Goal: Task Accomplishment & Management: Use online tool/utility

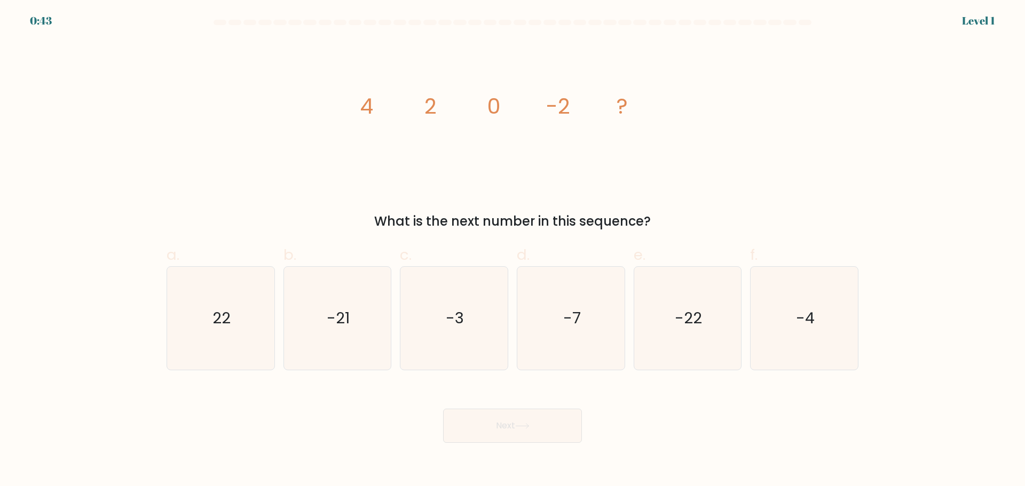
click at [46, 22] on form at bounding box center [512, 231] width 1025 height 423
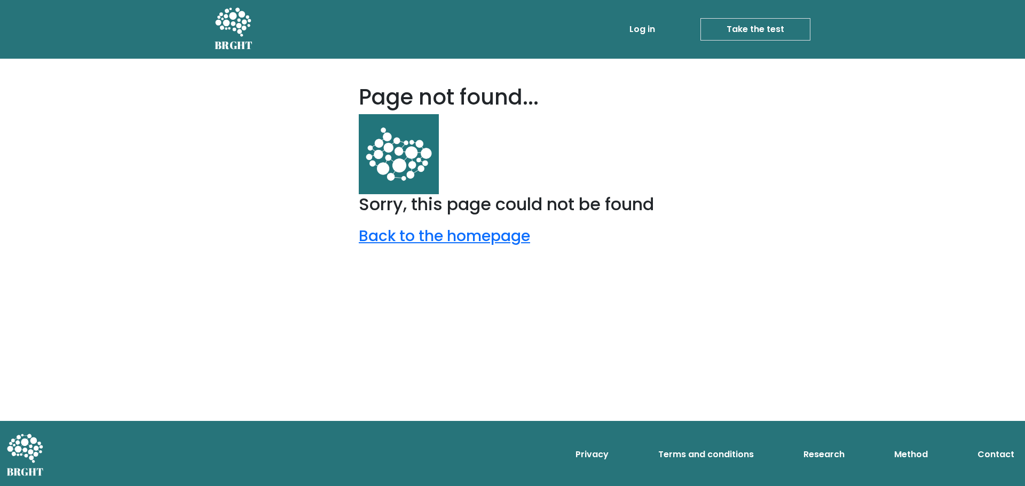
click at [647, 25] on link "Log in" at bounding box center [642, 29] width 34 height 21
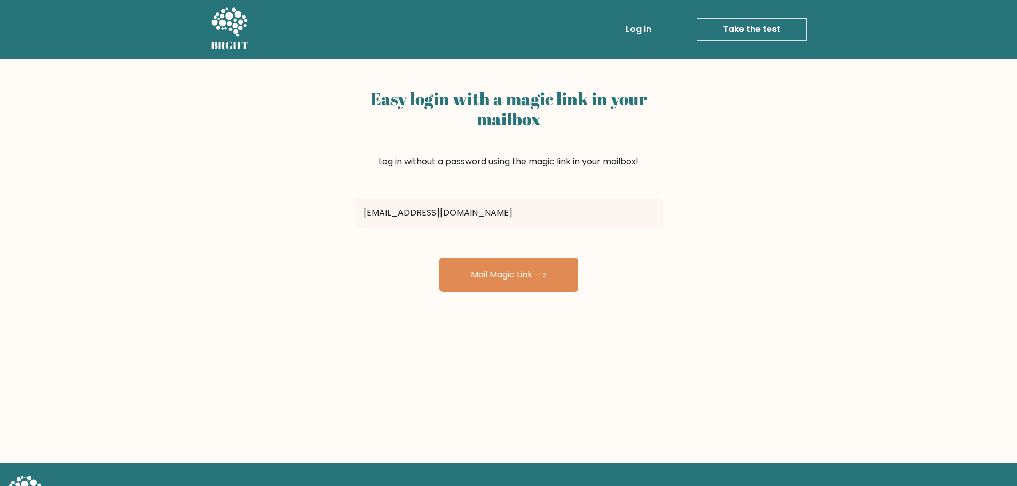
type input "[EMAIL_ADDRESS][DOMAIN_NAME]"
click at [439, 258] on button "Mail Magic Link" at bounding box center [508, 275] width 139 height 34
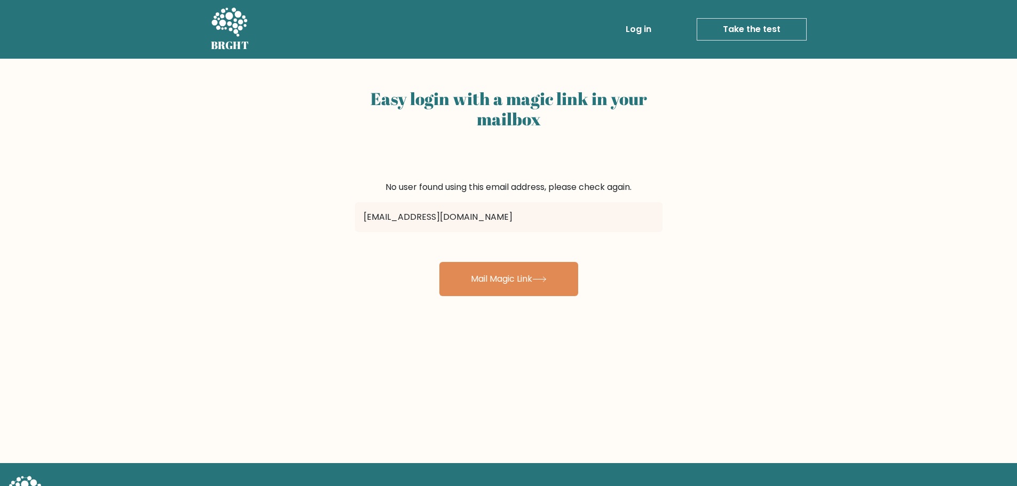
type input "tiffany_yiu1995@outlook.com"
click at [439, 262] on button "Mail Magic Link" at bounding box center [508, 279] width 139 height 34
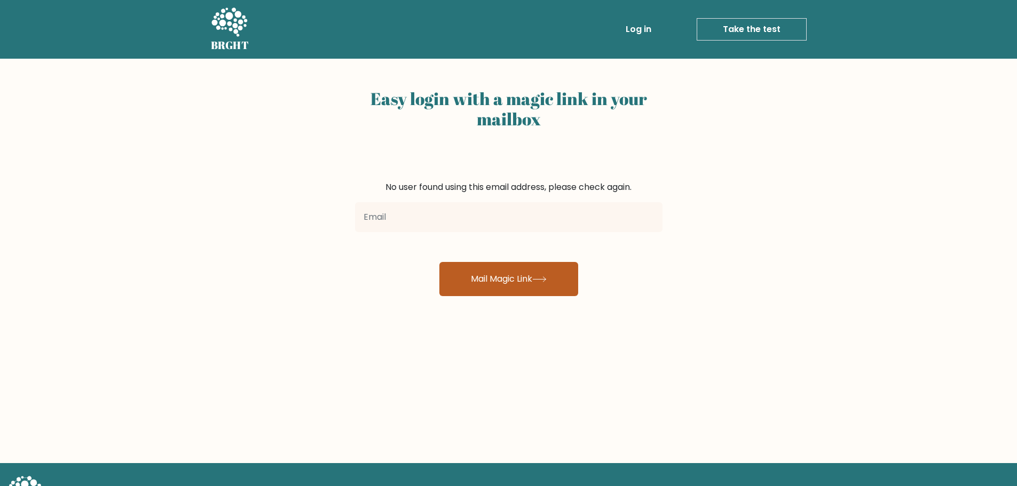
click at [527, 273] on button "Mail Magic Link" at bounding box center [508, 279] width 139 height 34
click at [637, 29] on link "Log in" at bounding box center [638, 29] width 34 height 21
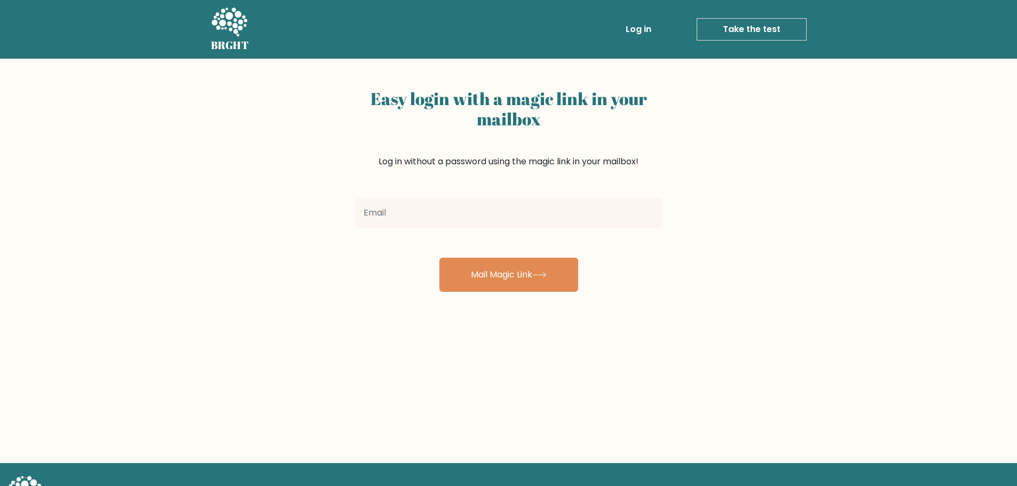
click at [450, 216] on input "email" at bounding box center [508, 213] width 307 height 30
type input "tifany"
click at [757, 31] on link "Take the test" at bounding box center [752, 29] width 110 height 22
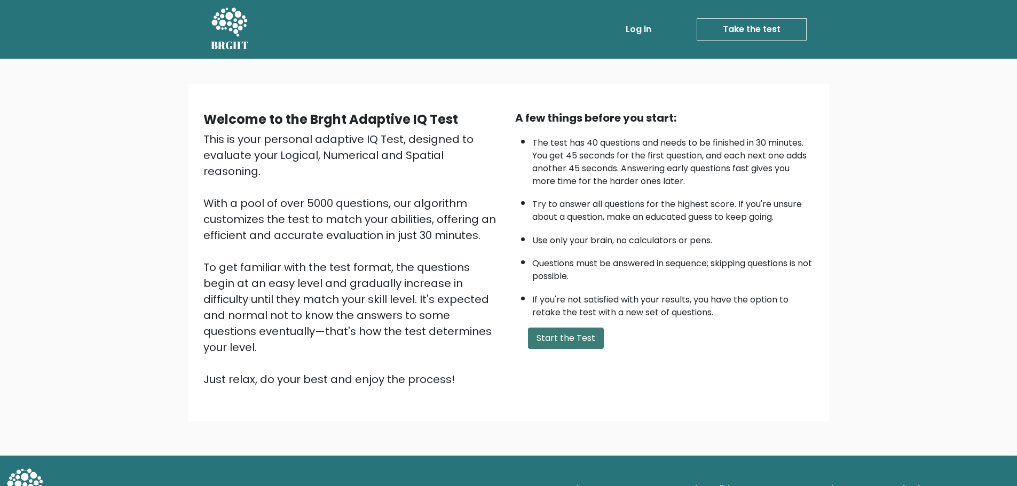
click at [550, 336] on button "Start the Test" at bounding box center [566, 338] width 76 height 21
